Goal: Find specific page/section: Find specific page/section

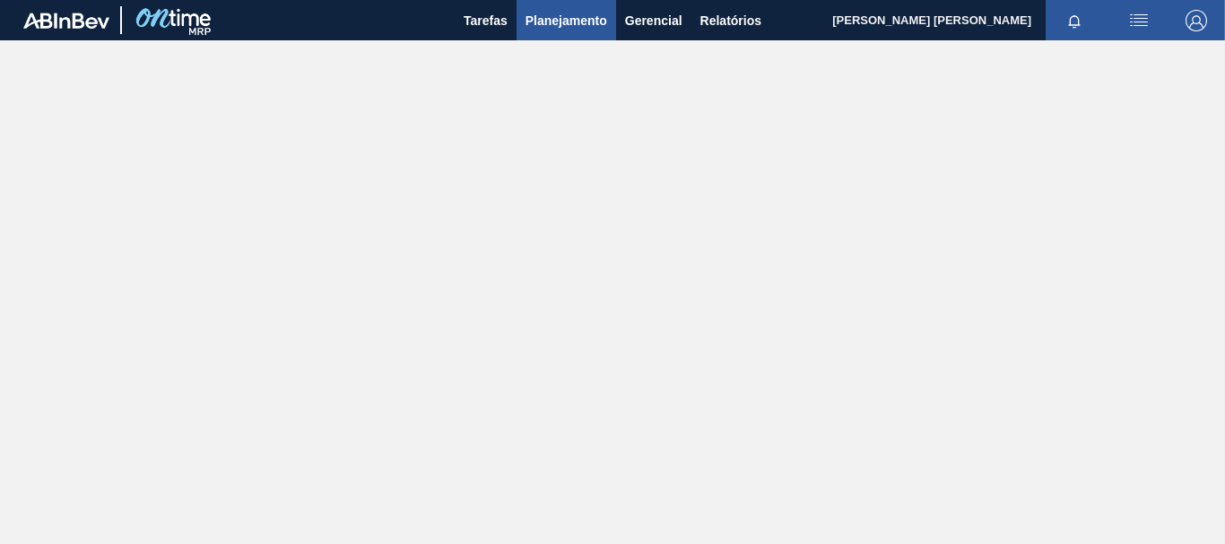
click at [580, 26] on span "Planejamento" at bounding box center [567, 21] width 82 height 22
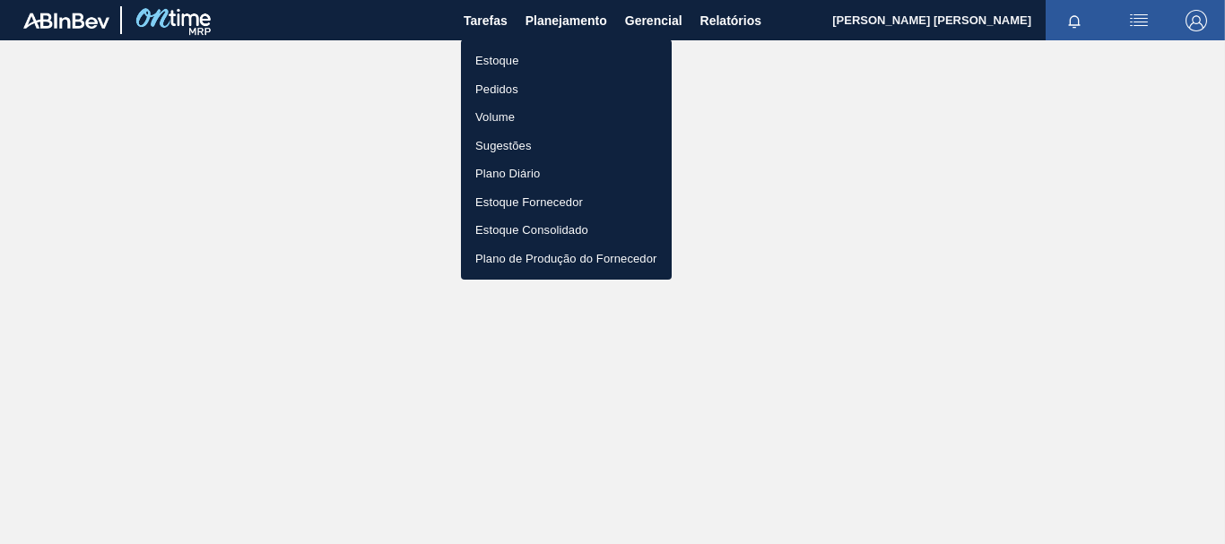
click at [531, 83] on li "Pedidos" at bounding box center [566, 89] width 211 height 29
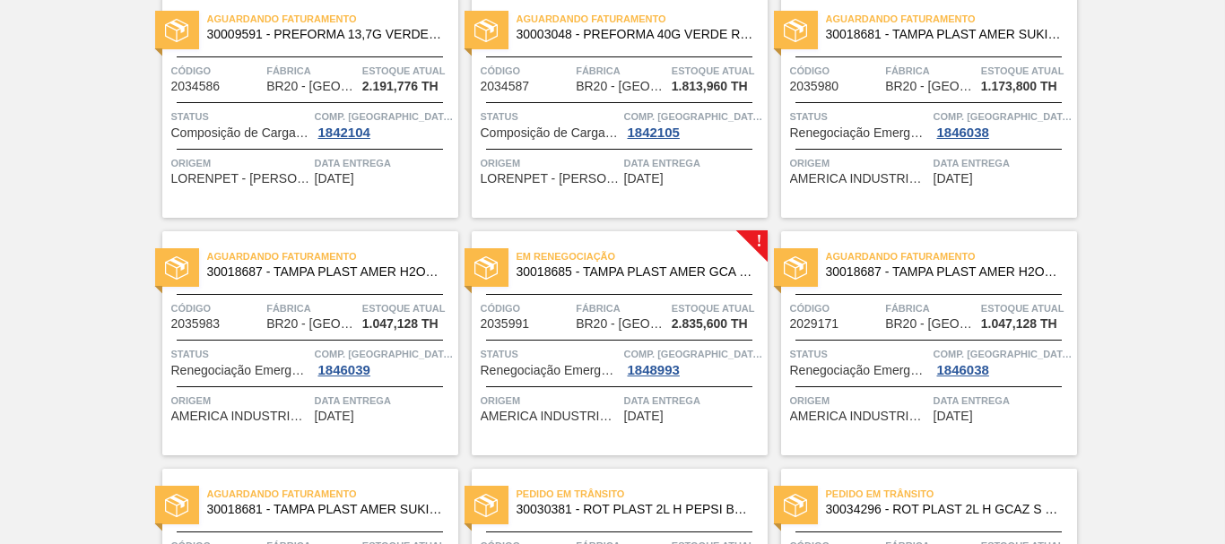
scroll to position [717, 0]
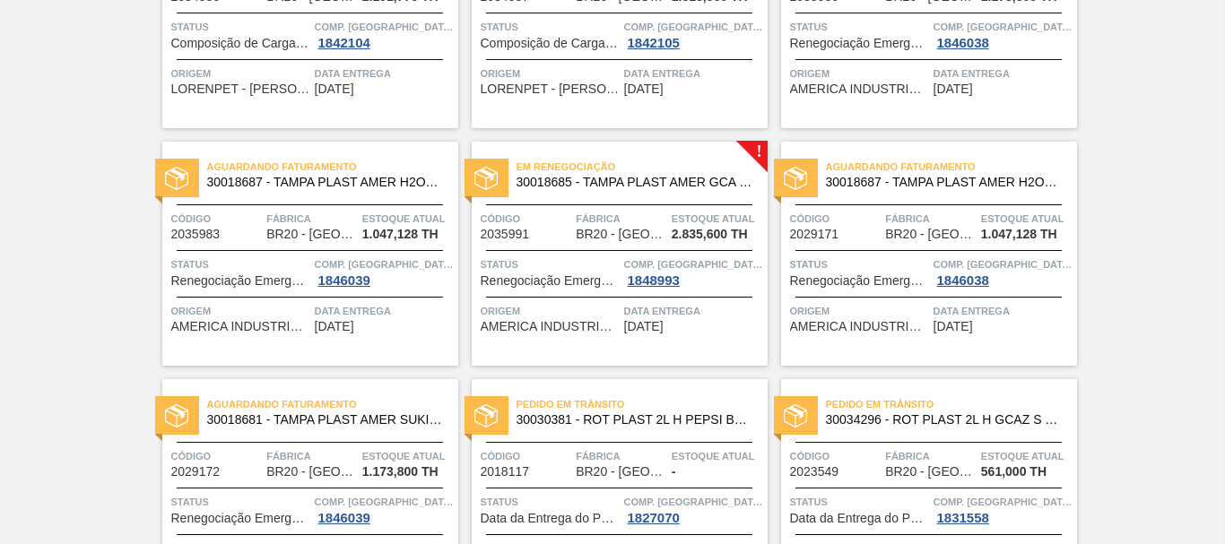
click at [754, 152] on div "Em renegociação 30018685 - TAMPA PLAST AMER GCA S/LINER Código 2035991 Fábrica …" at bounding box center [620, 254] width 296 height 224
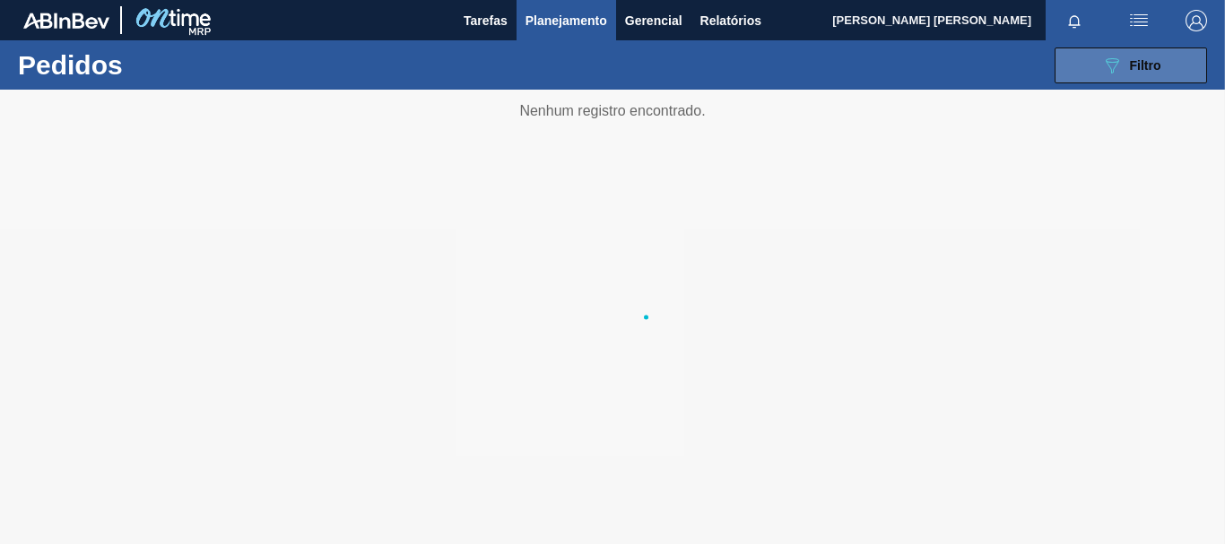
click at [1112, 68] on icon "089F7B8B-B2A5-4AFE-B5C0-19BA573D28AC" at bounding box center [1112, 66] width 22 height 22
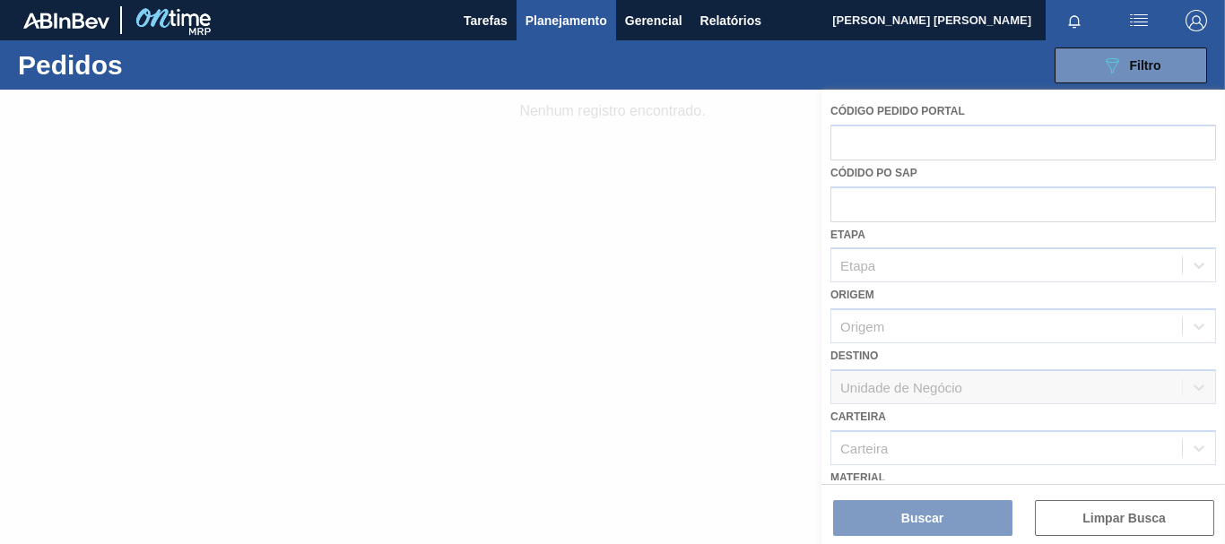
click at [857, 208] on div at bounding box center [612, 317] width 1225 height 455
click at [480, 283] on div at bounding box center [612, 317] width 1225 height 455
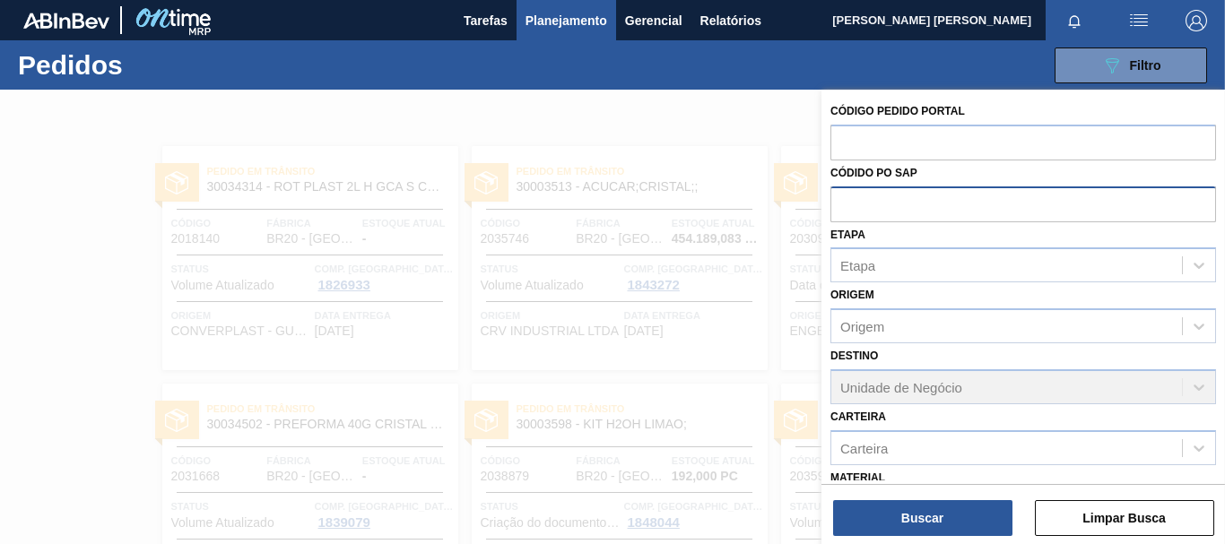
click at [899, 200] on input "text" at bounding box center [1024, 204] width 386 height 34
type input "30003623"
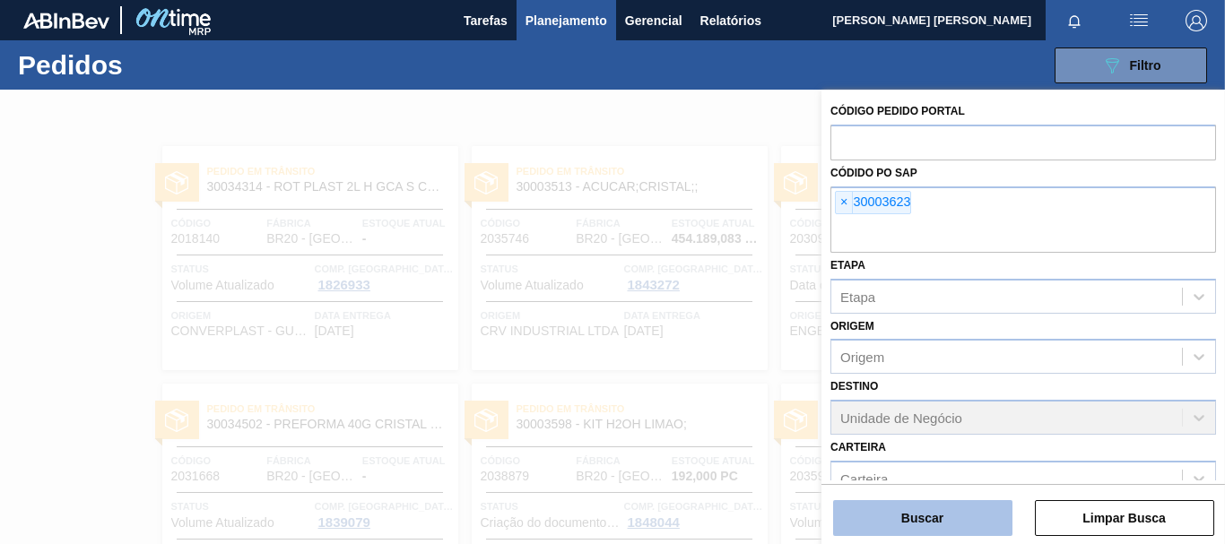
click at [932, 522] on button "Buscar" at bounding box center [922, 518] width 179 height 36
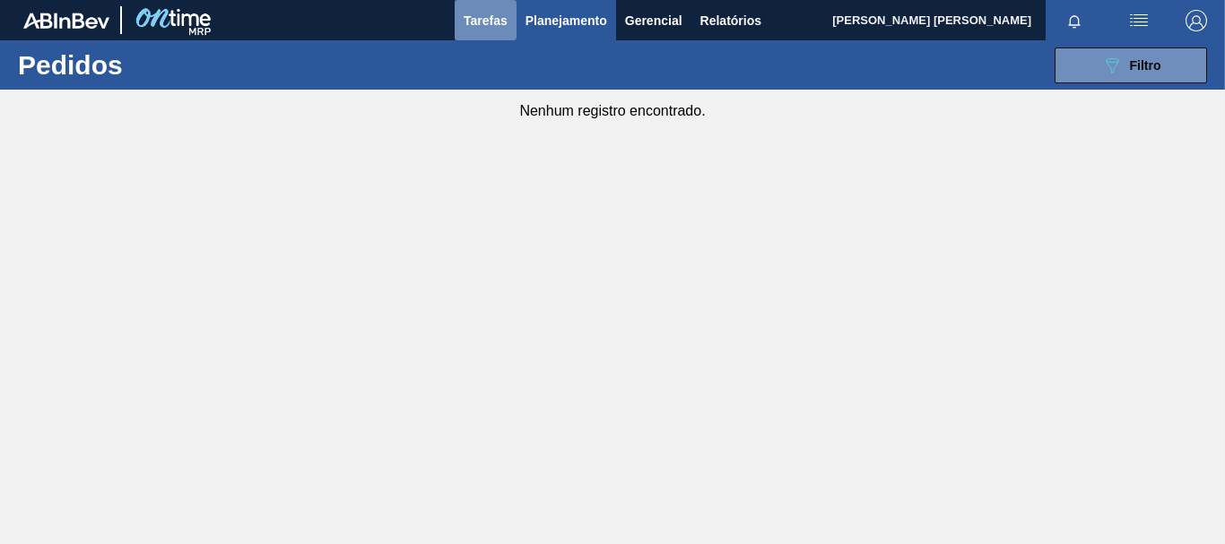
click at [491, 22] on span "Tarefas" at bounding box center [486, 21] width 44 height 22
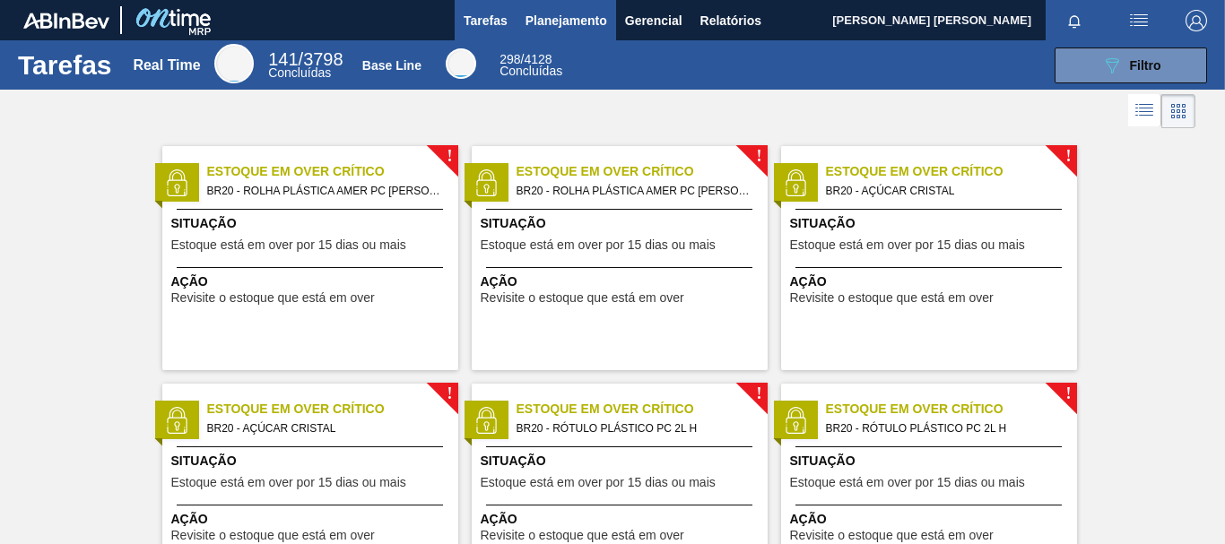
click at [584, 13] on span "Planejamento" at bounding box center [567, 21] width 82 height 22
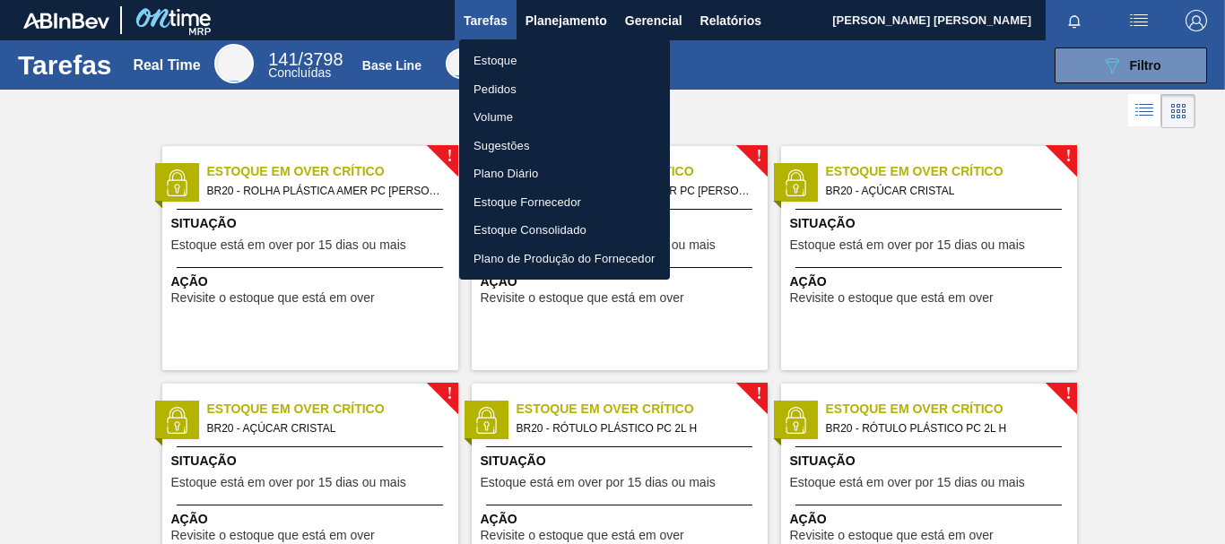
click at [520, 85] on li "Pedidos" at bounding box center [564, 89] width 211 height 29
